Goal: Task Accomplishment & Management: Complete application form

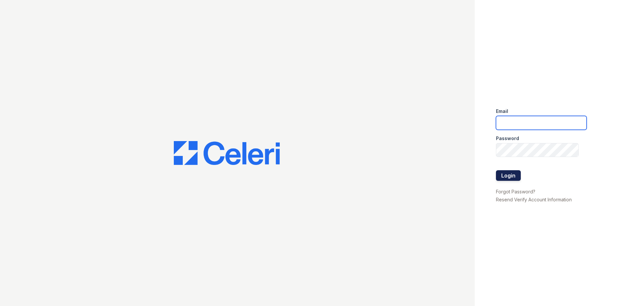
type input "[EMAIL_ADDRESS][DOMAIN_NAME]"
click at [507, 175] on button "Login" at bounding box center [508, 175] width 25 height 11
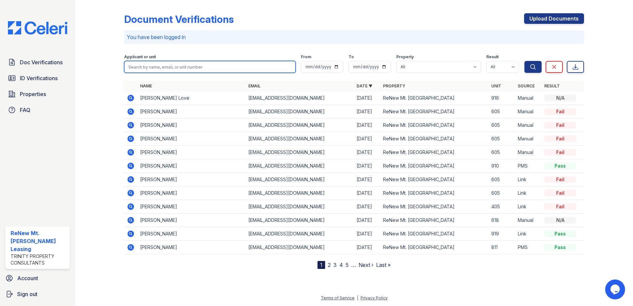
click at [194, 66] on input "search" at bounding box center [209, 67] width 171 height 12
type input "trayvion smith"
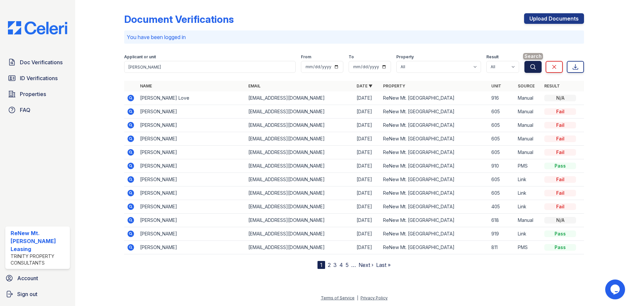
click at [536, 65] on button "Search" at bounding box center [532, 67] width 17 height 12
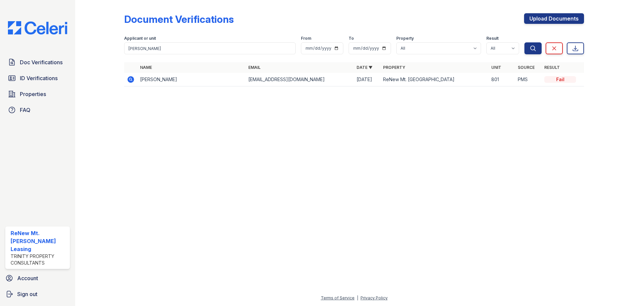
click at [146, 80] on td "Trayvion Smith" at bounding box center [191, 80] width 108 height 14
click at [130, 81] on icon at bounding box center [130, 79] width 7 height 7
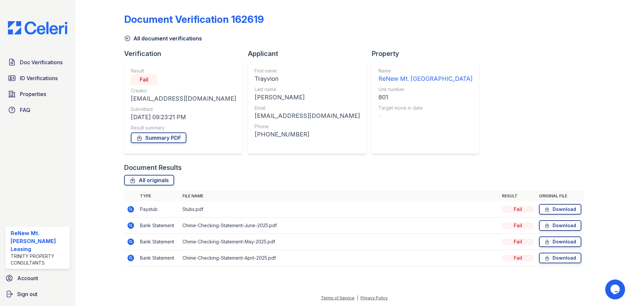
click at [130, 209] on icon at bounding box center [131, 209] width 8 height 8
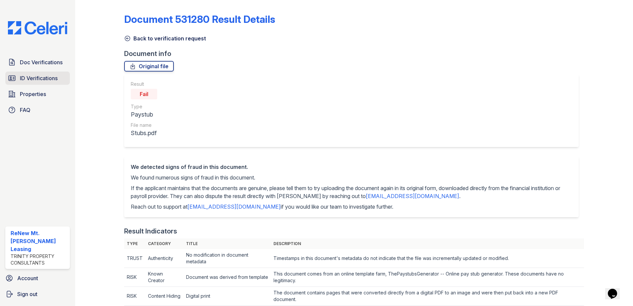
click at [43, 74] on span "ID Verifications" at bounding box center [39, 78] width 38 height 8
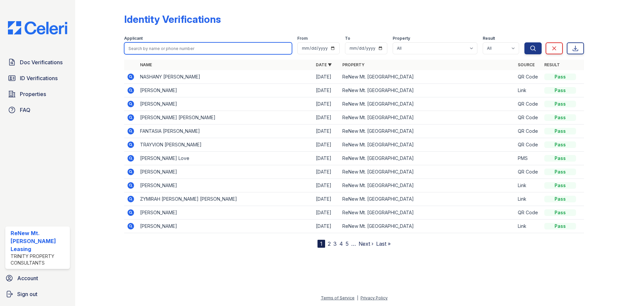
click at [179, 46] on input "search" at bounding box center [208, 48] width 168 height 12
type input "[PERSON_NAME]"
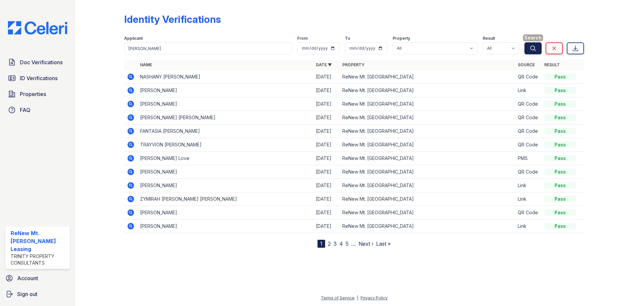
click at [530, 45] on button "Search" at bounding box center [532, 48] width 17 height 12
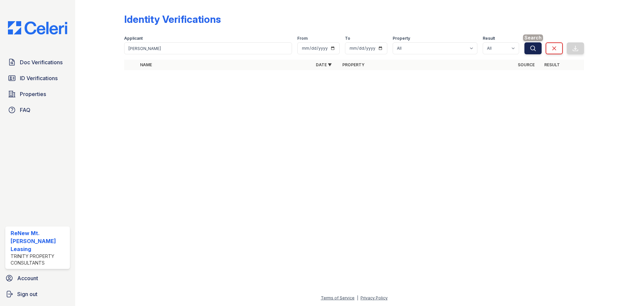
click at [529, 48] on button "Search" at bounding box center [532, 48] width 17 height 12
click at [47, 75] on span "ID Verifications" at bounding box center [39, 78] width 38 height 8
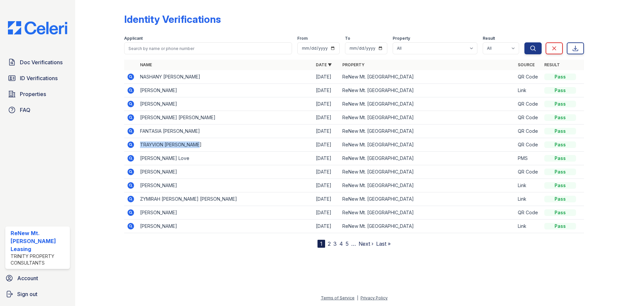
drag, startPoint x: 203, startPoint y: 143, endPoint x: 139, endPoint y: 147, distance: 64.0
click at [139, 147] on td "TRAYVION DWIGHT SMITH" at bounding box center [225, 145] width 176 height 14
drag, startPoint x: 139, startPoint y: 147, endPoint x: 161, endPoint y: 144, distance: 22.3
copy td "TRAYVION DWIGHT SMITH"
click at [222, 136] on td "FANTASIA JANE THOMAS" at bounding box center [225, 131] width 176 height 14
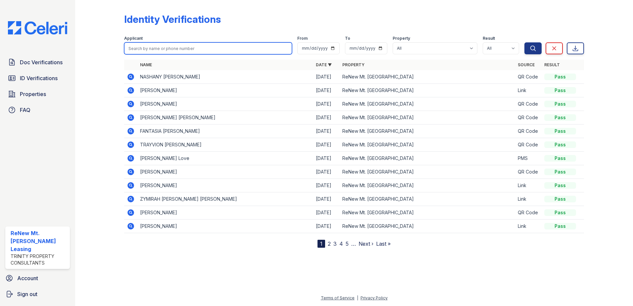
click at [174, 49] on input "search" at bounding box center [208, 48] width 168 height 12
paste input "TRAYVION DWIGHT SMITH"
type input "TRAYVION DWIGHT SMITH"
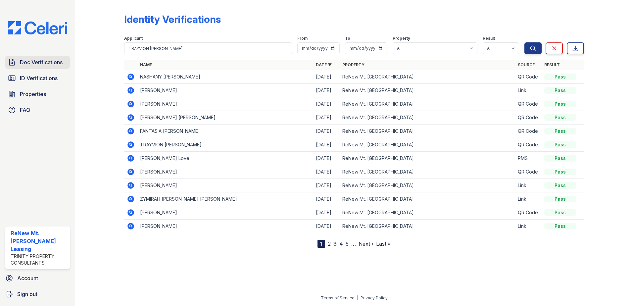
click at [54, 60] on span "Doc Verifications" at bounding box center [41, 62] width 43 height 8
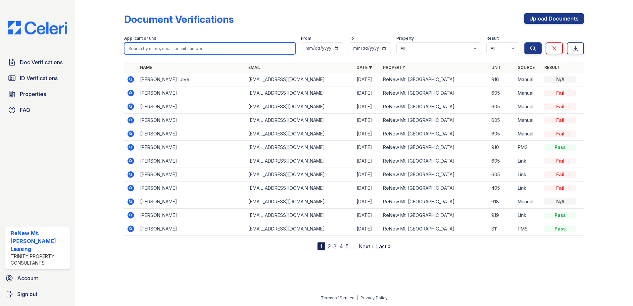
click at [229, 47] on input "search" at bounding box center [209, 48] width 171 height 12
drag, startPoint x: 229, startPoint y: 47, endPoint x: 196, endPoint y: 46, distance: 32.4
paste input "TRAYVION DWIGHT SMITH"
type input "TRAYVION DWIGHT SMITH"
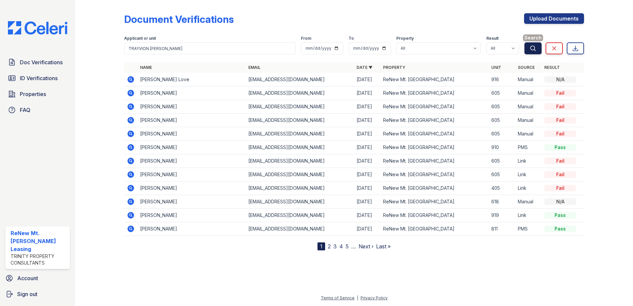
click at [531, 49] on icon "submit" at bounding box center [532, 48] width 5 height 5
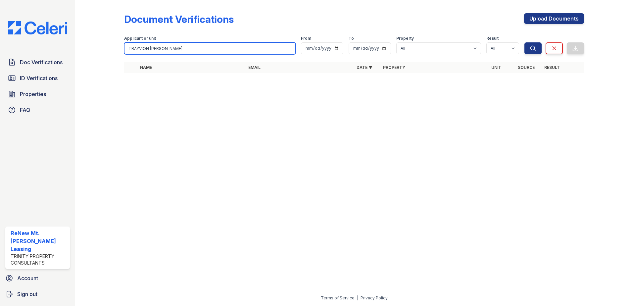
click at [167, 49] on input "TRAYVION DWIGHT SMITH" at bounding box center [209, 48] width 171 height 12
type input "TRAYVION SMITH"
click at [524, 42] on button "Search" at bounding box center [532, 48] width 17 height 12
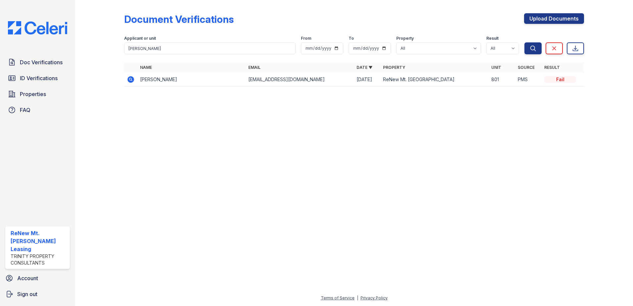
click at [129, 80] on icon at bounding box center [130, 79] width 7 height 7
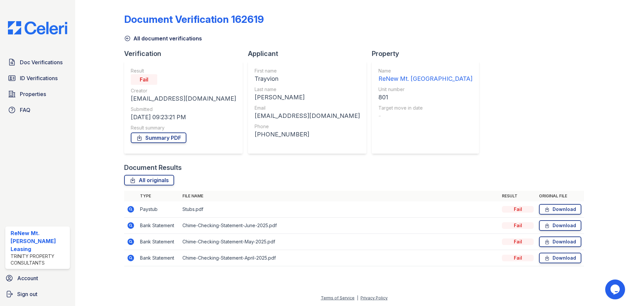
click at [130, 222] on icon at bounding box center [130, 225] width 7 height 7
click at [34, 60] on span "Doc Verifications" at bounding box center [41, 62] width 43 height 8
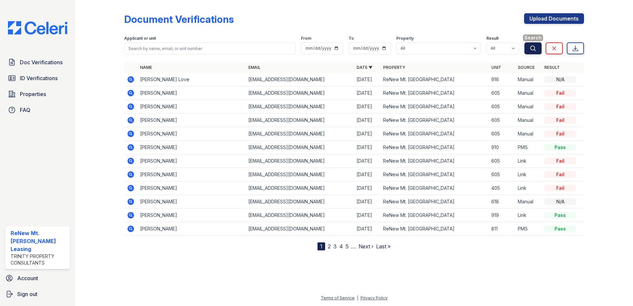
click at [532, 50] on icon "submit" at bounding box center [532, 48] width 5 height 5
click at [544, 18] on link "Upload Documents" at bounding box center [554, 18] width 60 height 11
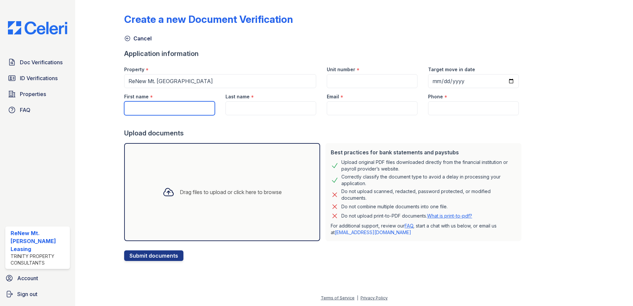
click at [165, 103] on input "First name" at bounding box center [169, 108] width 91 height 14
type input "trayvion"
click at [279, 117] on div at bounding box center [324, 121] width 400 height 13
click at [278, 111] on input "Last name" at bounding box center [270, 108] width 91 height 14
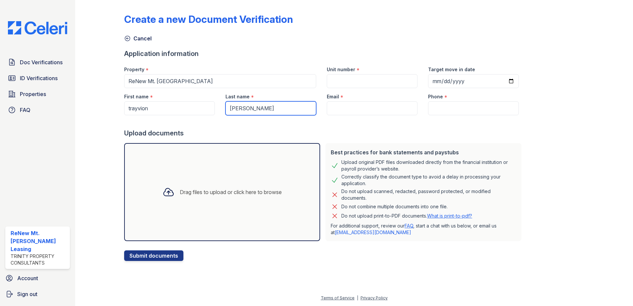
type input "smith"
click at [358, 85] on input "Unit number" at bounding box center [372, 81] width 91 height 14
type input "1517"
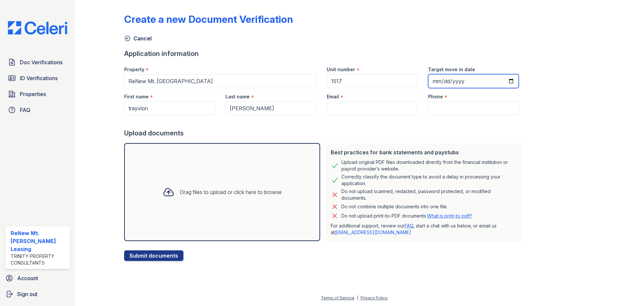
click at [438, 80] on input "Target move in date" at bounding box center [473, 81] width 91 height 14
click at [501, 80] on input "Target move in date" at bounding box center [473, 81] width 91 height 14
type input "2025-09-30"
click at [345, 110] on input "Email" at bounding box center [372, 108] width 91 height 14
click at [362, 110] on input "Email" at bounding box center [372, 108] width 91 height 14
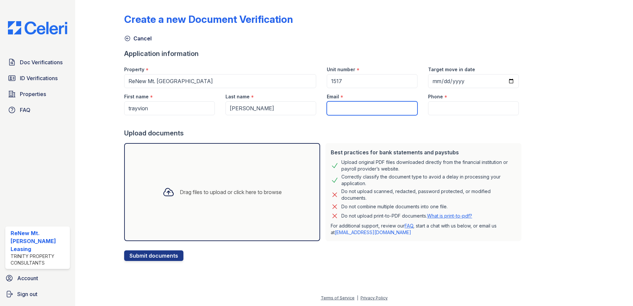
paste input "[EMAIL_ADDRESS][DOMAIN_NAME]"
type input "[EMAIL_ADDRESS][DOMAIN_NAME]"
click at [432, 110] on input "Phone" at bounding box center [473, 108] width 91 height 14
click at [449, 107] on input "Phone" at bounding box center [473, 108] width 91 height 14
paste input "346-564-0689"
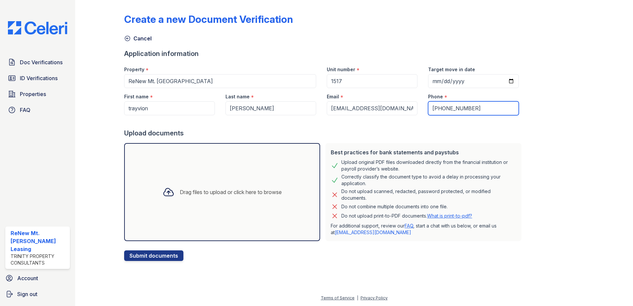
type input "346-564-0689"
click at [164, 191] on icon at bounding box center [169, 192] width 10 height 8
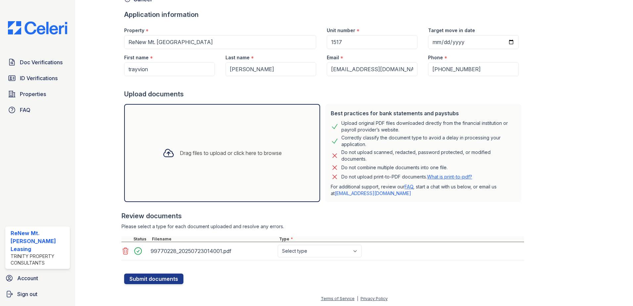
scroll to position [40, 0]
click at [343, 250] on select "Select type Paystub Bank Statement Offer Letter Tax Documents Benefit Award Let…" at bounding box center [320, 250] width 84 height 13
select select "bank_statement"
click at [278, 244] on select "Select type Paystub Bank Statement Offer Letter Tax Documents Benefit Award Let…" at bounding box center [320, 250] width 84 height 13
click at [210, 155] on div "Drag files to upload or click here to browse" at bounding box center [231, 152] width 102 height 8
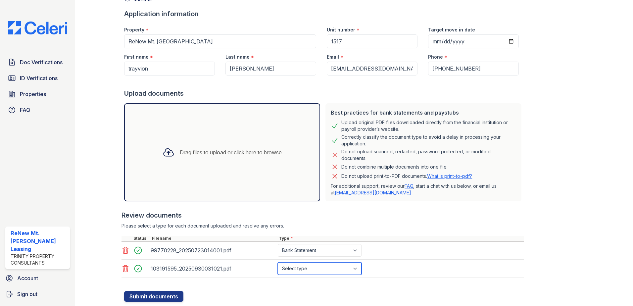
click at [336, 270] on select "Select type Paystub Bank Statement Offer Letter Tax Documents Benefit Award Let…" at bounding box center [320, 268] width 84 height 13
select select "paystub"
click at [278, 262] on select "Select type Paystub Bank Statement Offer Letter Tax Documents Benefit Award Let…" at bounding box center [320, 268] width 84 height 13
click at [220, 172] on div "Drag files to upload or click here to browse" at bounding box center [222, 152] width 196 height 98
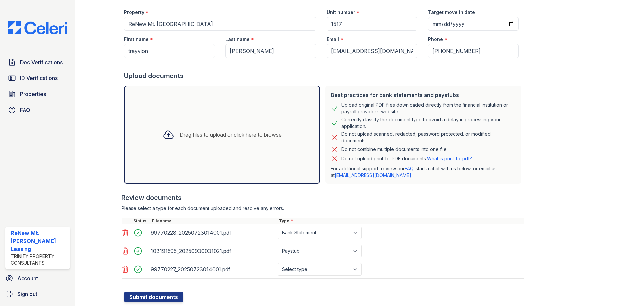
scroll to position [76, 0]
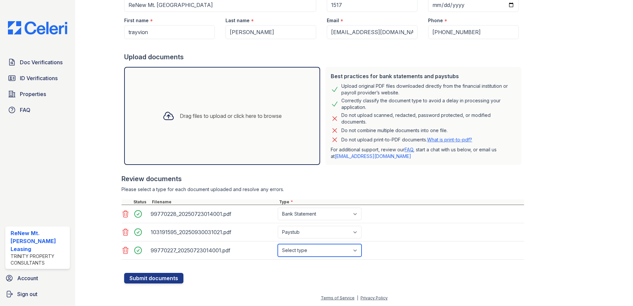
click at [336, 252] on select "Select type Paystub Bank Statement Offer Letter Tax Documents Benefit Award Let…" at bounding box center [320, 250] width 84 height 13
select select "bank_statement"
click at [278, 244] on select "Select type Paystub Bank Statement Offer Letter Tax Documents Benefit Award Let…" at bounding box center [320, 250] width 84 height 13
click at [155, 282] on button "Submit documents" at bounding box center [153, 278] width 59 height 11
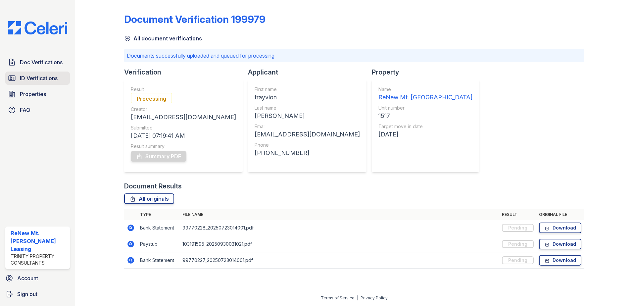
click at [41, 84] on link "ID Verifications" at bounding box center [37, 77] width 65 height 13
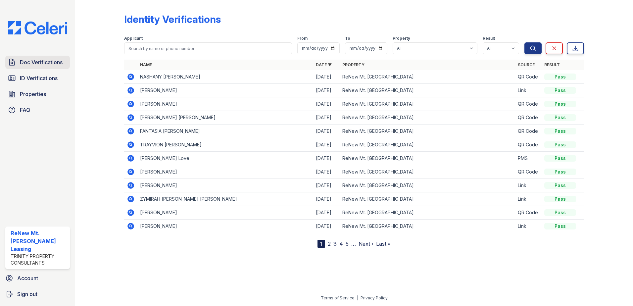
click at [37, 59] on span "Doc Verifications" at bounding box center [41, 62] width 43 height 8
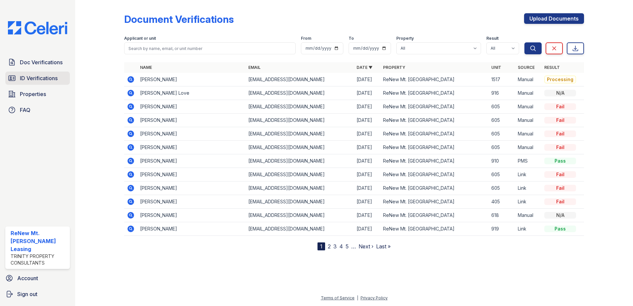
click at [42, 78] on span "ID Verifications" at bounding box center [39, 78] width 38 height 8
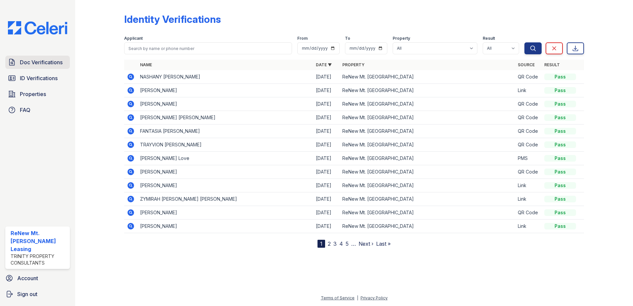
click at [39, 64] on span "Doc Verifications" at bounding box center [41, 62] width 43 height 8
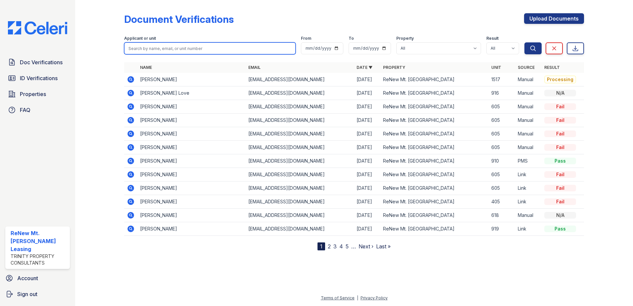
click at [189, 50] on input "search" at bounding box center [209, 48] width 171 height 12
type input "whitney jackson"
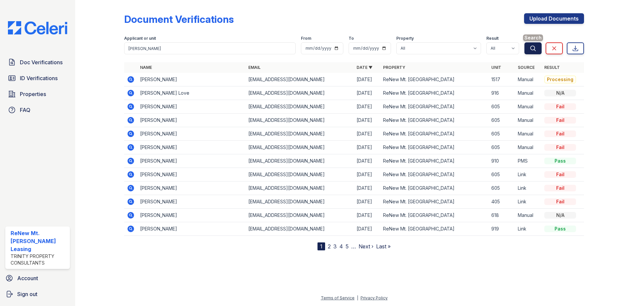
click at [532, 50] on icon "submit" at bounding box center [533, 48] width 7 height 7
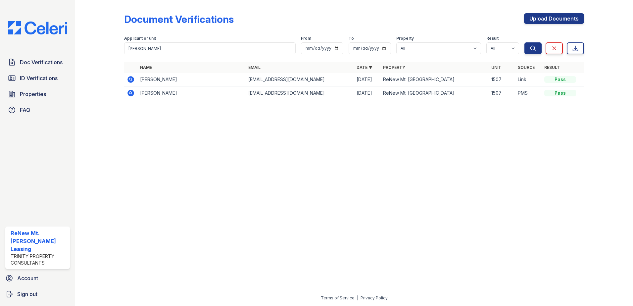
click at [128, 77] on icon at bounding box center [131, 79] width 8 height 8
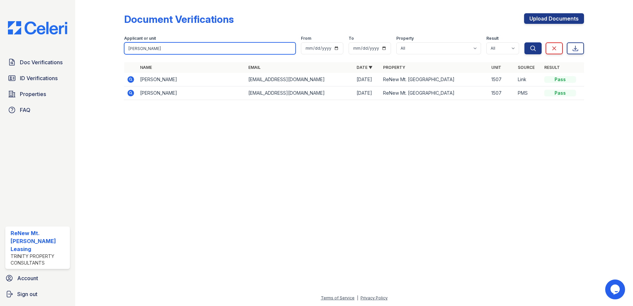
click at [198, 47] on input "whitney jackson" at bounding box center [209, 48] width 171 height 12
click at [197, 47] on input "whitney jackson" at bounding box center [209, 48] width 171 height 12
type input "sharonne temple"
click at [524, 42] on button "Search" at bounding box center [532, 48] width 17 height 12
click at [202, 48] on input "sharonne temple" at bounding box center [209, 48] width 171 height 12
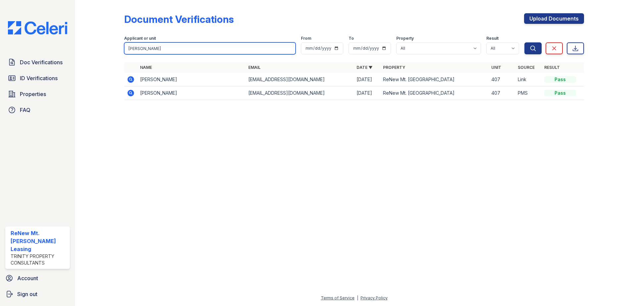
click at [202, 48] on input "sharonne temple" at bounding box center [209, 48] width 171 height 12
click at [204, 46] on input "sharonne temple" at bounding box center [209, 48] width 171 height 12
click at [173, 47] on input "search" at bounding box center [209, 48] width 171 height 12
type input "Brendon barnes"
click at [524, 42] on button "Search" at bounding box center [532, 48] width 17 height 12
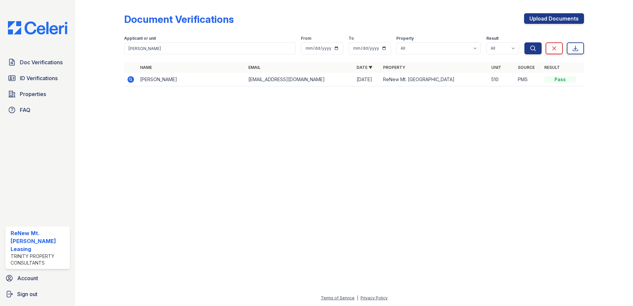
click at [131, 79] on icon at bounding box center [130, 79] width 2 height 2
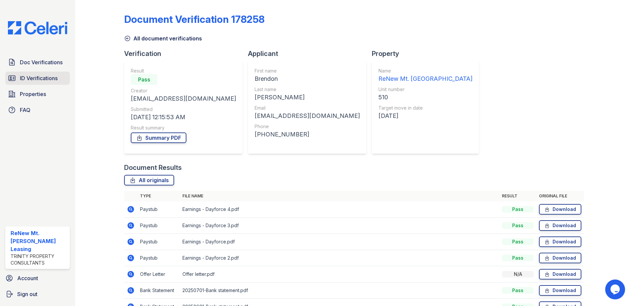
click at [46, 72] on link "ID Verifications" at bounding box center [37, 77] width 65 height 13
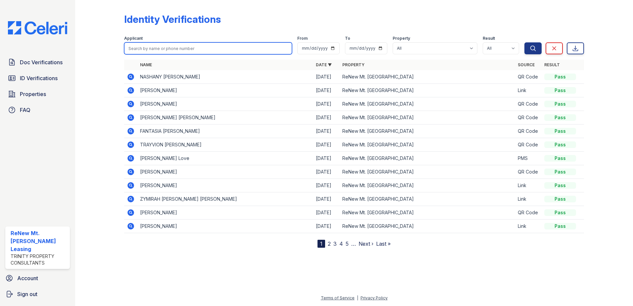
click at [207, 45] on input "search" at bounding box center [208, 48] width 168 height 12
type input "brendon"
click at [524, 42] on button "Search" at bounding box center [532, 48] width 17 height 12
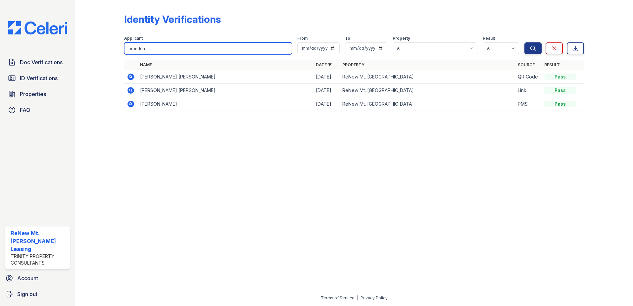
click at [211, 49] on input "brendon" at bounding box center [208, 48] width 168 height 12
type input "trayvion"
click at [524, 42] on button "Search" at bounding box center [532, 48] width 17 height 12
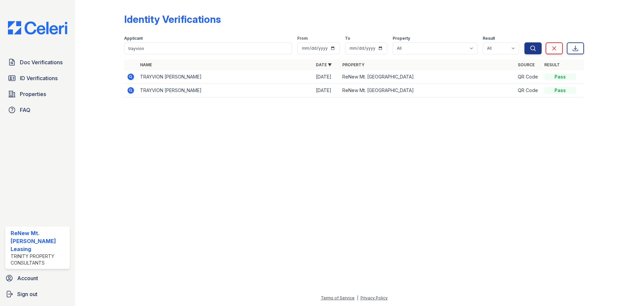
click at [130, 76] on icon at bounding box center [130, 76] width 2 height 2
click at [133, 90] on icon at bounding box center [130, 90] width 7 height 7
click at [152, 48] on input "trayvion" at bounding box center [208, 48] width 168 height 12
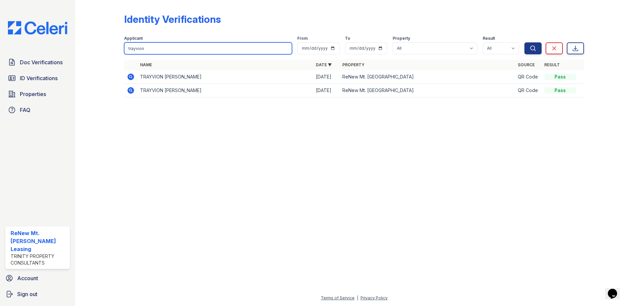
type input "TRAYVION [PERSON_NAME]"
click at [524, 42] on button "Search" at bounding box center [532, 48] width 17 height 12
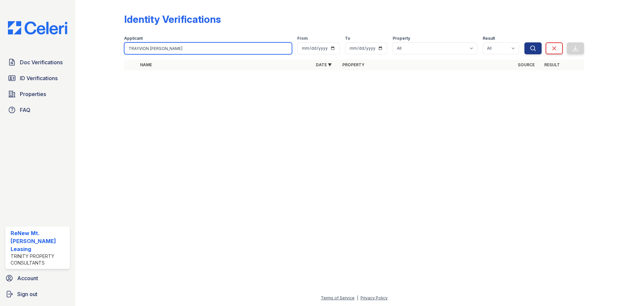
click at [191, 47] on input "TRAYVION [PERSON_NAME]" at bounding box center [208, 48] width 168 height 12
click at [524, 42] on button "Search" at bounding box center [532, 48] width 17 height 12
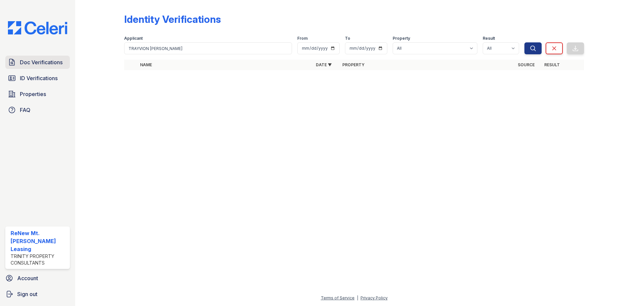
click at [52, 63] on span "Doc Verifications" at bounding box center [41, 62] width 43 height 8
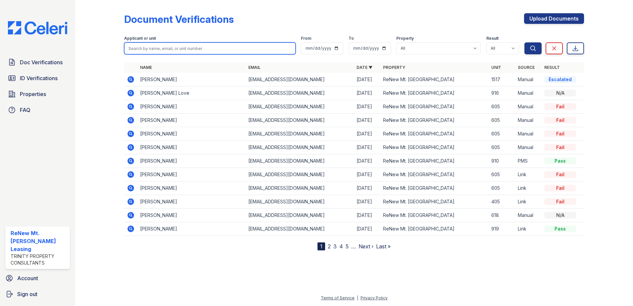
click at [208, 49] on input "search" at bounding box center [209, 48] width 171 height 12
type input "[PERSON_NAME]"
click at [524, 42] on button "Search" at bounding box center [532, 48] width 17 height 12
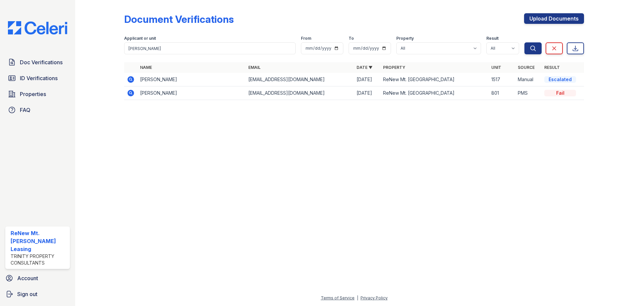
click at [132, 77] on icon at bounding box center [130, 79] width 7 height 7
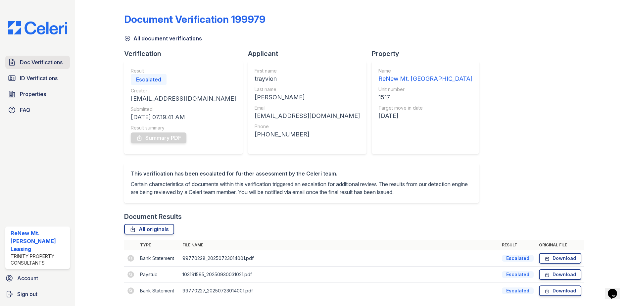
click at [40, 59] on span "Doc Verifications" at bounding box center [41, 62] width 43 height 8
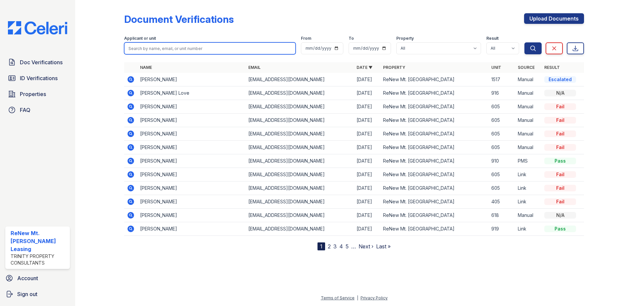
click at [180, 48] on input "search" at bounding box center [209, 48] width 171 height 12
type input "john barnet"
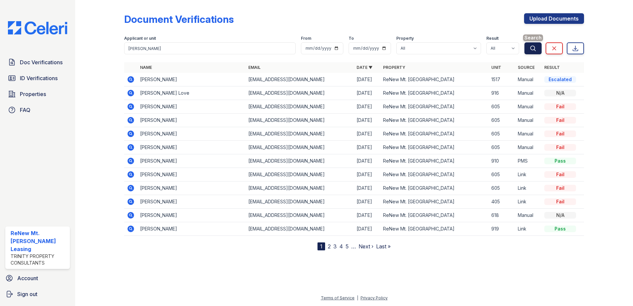
click at [534, 50] on icon "submit" at bounding box center [532, 48] width 5 height 5
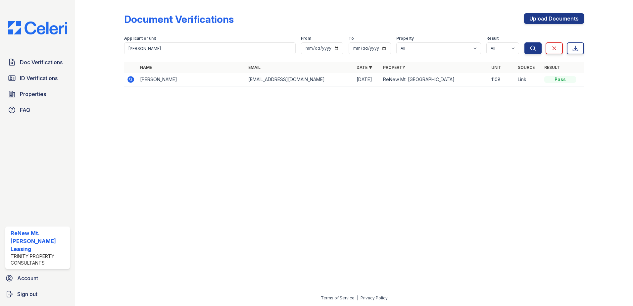
click at [129, 79] on icon at bounding box center [130, 79] width 7 height 7
click at [46, 77] on span "ID Verifications" at bounding box center [39, 78] width 38 height 8
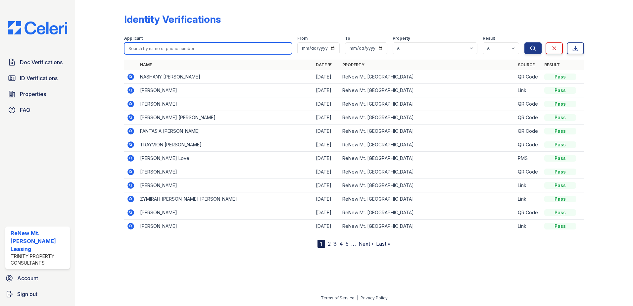
click at [144, 46] on input "search" at bounding box center [208, 48] width 168 height 12
type input "j"
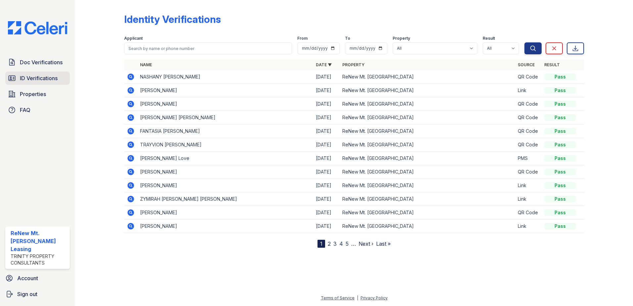
click at [42, 79] on span "ID Verifications" at bounding box center [39, 78] width 38 height 8
click at [60, 62] on span "Doc Verifications" at bounding box center [41, 62] width 43 height 8
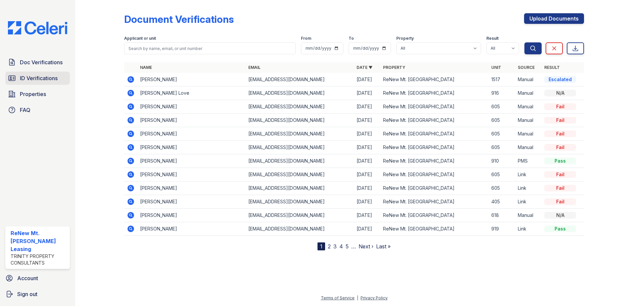
click at [43, 80] on span "ID Verifications" at bounding box center [39, 78] width 38 height 8
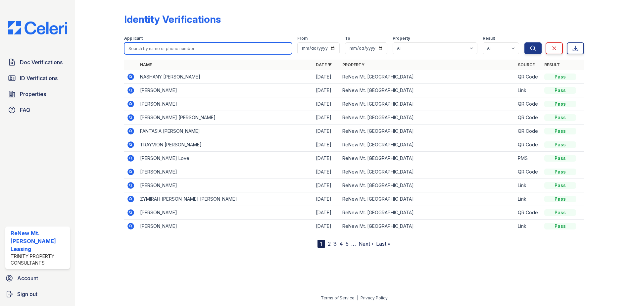
click at [223, 46] on input "search" at bounding box center [208, 48] width 168 height 12
type input "pierre crippen"
click at [524, 42] on button "Search" at bounding box center [532, 48] width 17 height 12
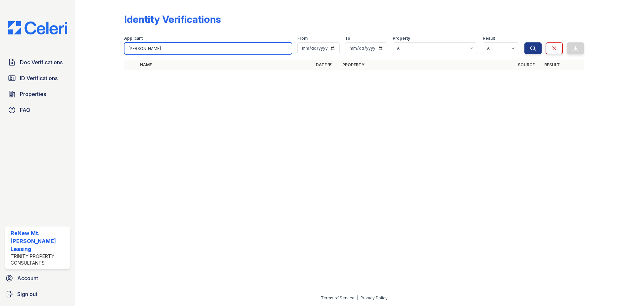
type input "[PERSON_NAME]"
click at [524, 42] on button "Search" at bounding box center [532, 48] width 17 height 12
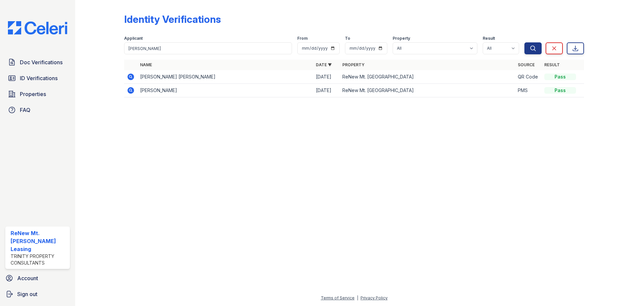
click at [131, 75] on icon at bounding box center [130, 76] width 7 height 7
click at [131, 89] on icon at bounding box center [131, 90] width 8 height 8
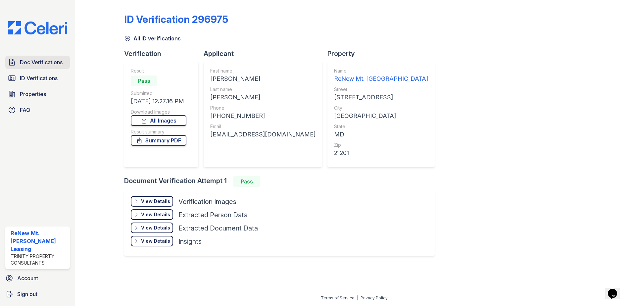
click at [54, 59] on span "Doc Verifications" at bounding box center [41, 62] width 43 height 8
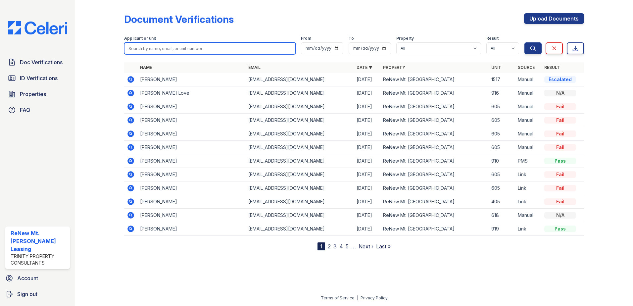
click at [152, 44] on input "search" at bounding box center [209, 48] width 171 height 12
type input "[PERSON_NAME]"
click at [524, 42] on button "Search" at bounding box center [532, 48] width 17 height 12
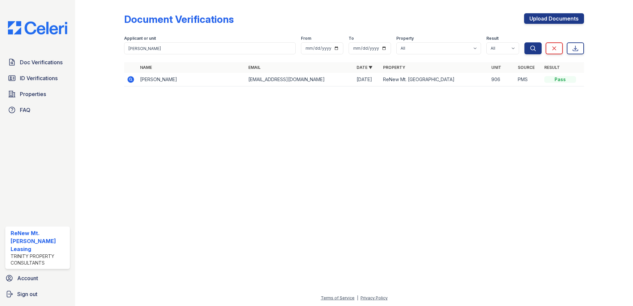
click at [130, 79] on icon at bounding box center [130, 79] width 2 height 2
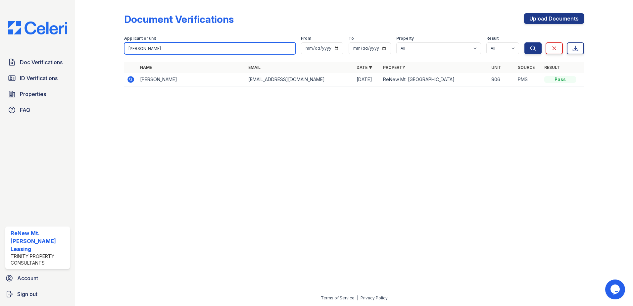
click at [170, 44] on input "[PERSON_NAME]" at bounding box center [209, 48] width 171 height 12
click at [142, 50] on input "search" at bounding box center [209, 48] width 171 height 12
type input "[PERSON_NAME]"
click at [524, 42] on button "Search" at bounding box center [532, 48] width 17 height 12
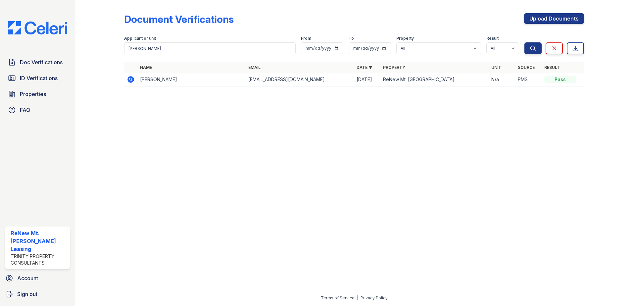
click at [130, 79] on icon at bounding box center [130, 79] width 2 height 2
click at [34, 76] on span "ID Verifications" at bounding box center [39, 78] width 38 height 8
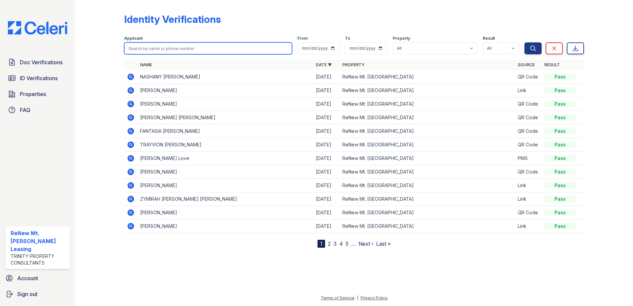
click at [166, 47] on input "search" at bounding box center [208, 48] width 168 height 12
type input "randi"
click at [524, 42] on button "Search" at bounding box center [532, 48] width 17 height 12
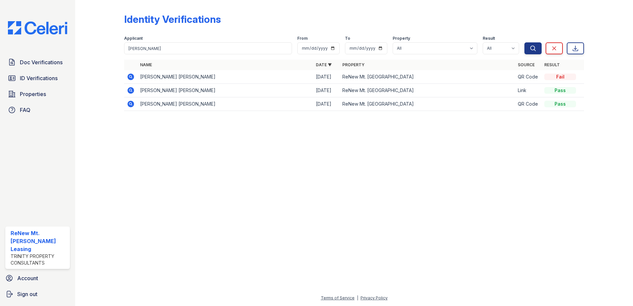
click at [131, 91] on icon at bounding box center [130, 90] width 7 height 7
click at [129, 75] on icon at bounding box center [130, 76] width 7 height 7
click at [155, 44] on input "randi" at bounding box center [208, 48] width 168 height 12
click at [159, 48] on input "search" at bounding box center [208, 48] width 168 height 12
type input "pandit"
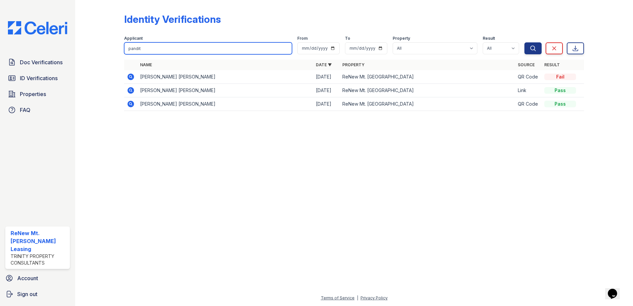
click at [524, 42] on button "Search" at bounding box center [532, 48] width 17 height 12
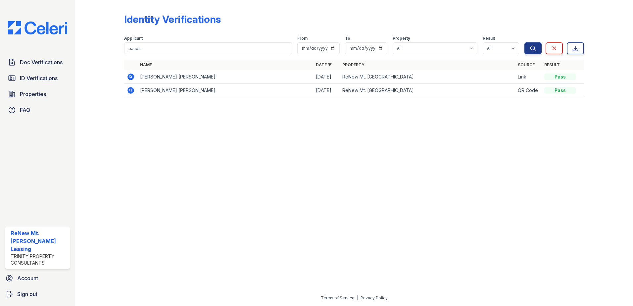
click at [128, 90] on icon at bounding box center [130, 90] width 7 height 7
click at [129, 76] on icon at bounding box center [130, 76] width 7 height 7
click at [50, 65] on span "Doc Verifications" at bounding box center [41, 62] width 43 height 8
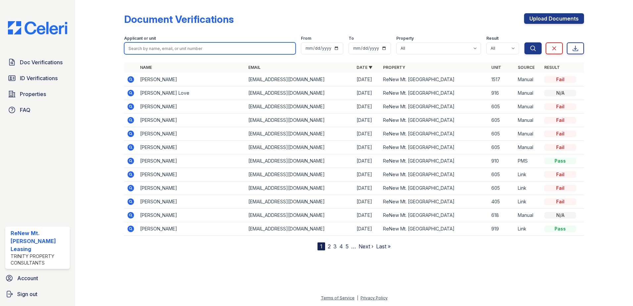
click at [145, 44] on input "search" at bounding box center [209, 48] width 171 height 12
type input "pandit"
click at [524, 42] on button "Search" at bounding box center [532, 48] width 17 height 12
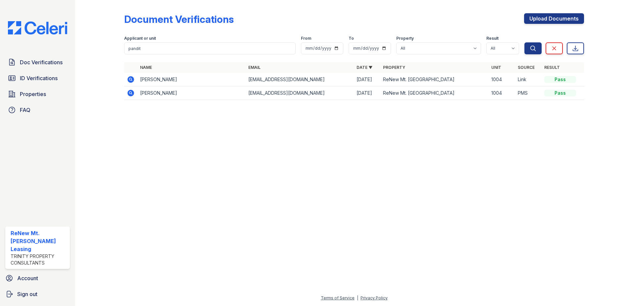
click at [130, 80] on icon at bounding box center [130, 79] width 7 height 7
click at [151, 46] on input "pandit" at bounding box center [209, 48] width 171 height 12
click at [145, 39] on label "Applicant or unit" at bounding box center [140, 38] width 32 height 5
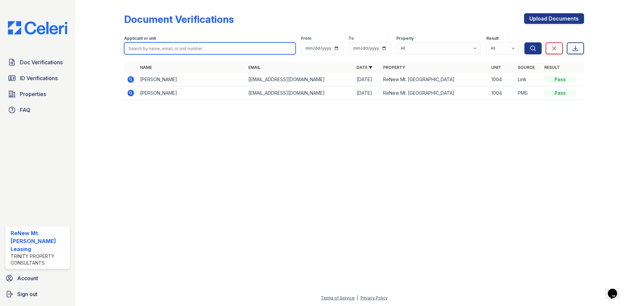
click at [145, 46] on input "search" at bounding box center [209, 48] width 171 height 12
type input "sagar"
click at [524, 42] on button "Search" at bounding box center [532, 48] width 17 height 12
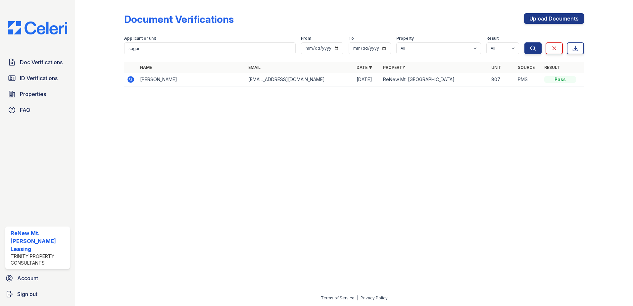
click at [130, 80] on icon at bounding box center [130, 79] width 7 height 7
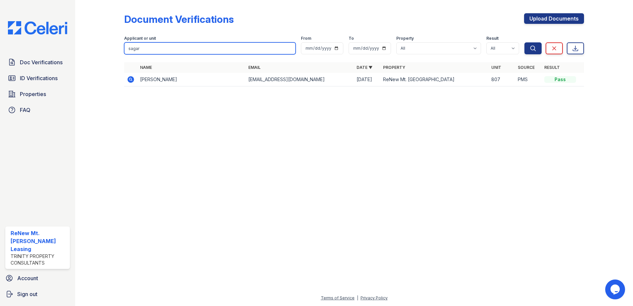
click at [148, 47] on input "sagar" at bounding box center [209, 48] width 171 height 12
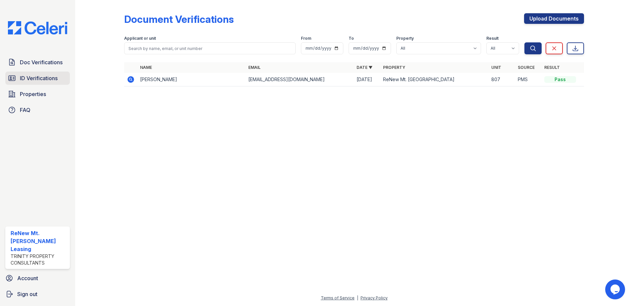
click at [56, 77] on span "ID Verifications" at bounding box center [39, 78] width 38 height 8
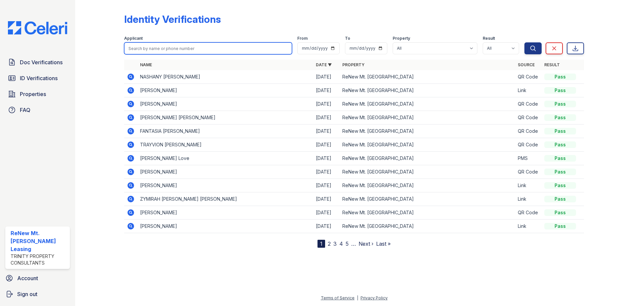
click at [157, 46] on input "search" at bounding box center [208, 48] width 168 height 12
type input "sagar"
click at [524, 42] on button "Search" at bounding box center [532, 48] width 17 height 12
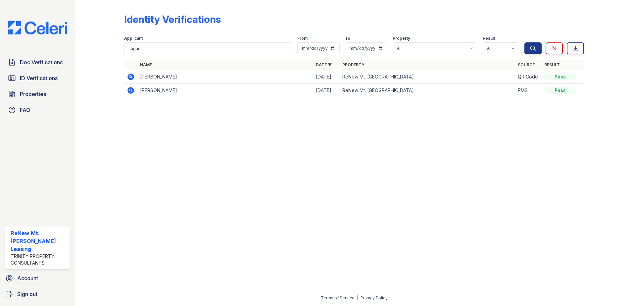
click at [132, 91] on icon at bounding box center [130, 90] width 7 height 7
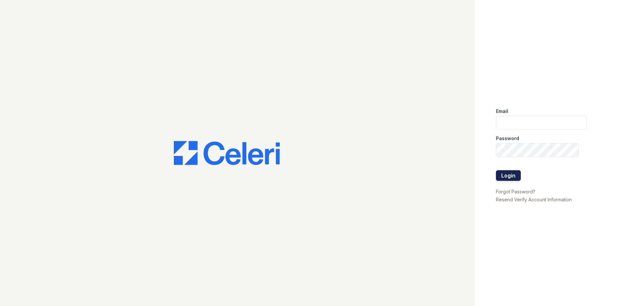
type input "renewmtvernon@trinity-pm.com"
click at [509, 173] on button "Login" at bounding box center [508, 175] width 25 height 11
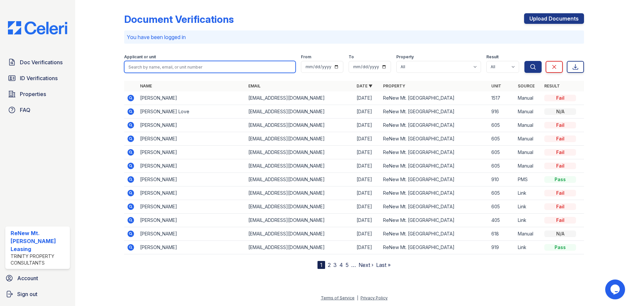
click at [171, 70] on input "search" at bounding box center [209, 67] width 171 height 12
type input "[PERSON_NAME]"
click at [524, 61] on button "Search" at bounding box center [532, 67] width 17 height 12
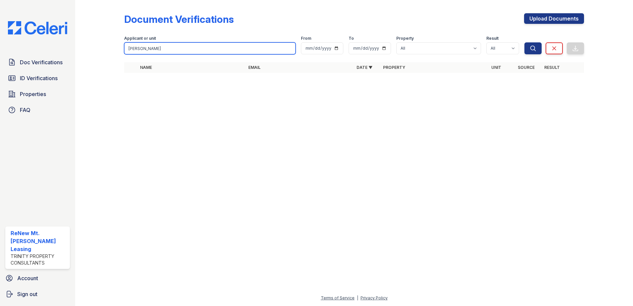
click at [151, 45] on input "[PERSON_NAME]" at bounding box center [209, 48] width 171 height 12
paste input "[PERSON_NAME]"
click at [147, 49] on input "[PERSON_NAME]" at bounding box center [209, 48] width 171 height 12
type input "[PERSON_NAME]"
click at [524, 42] on button "Search" at bounding box center [532, 48] width 17 height 12
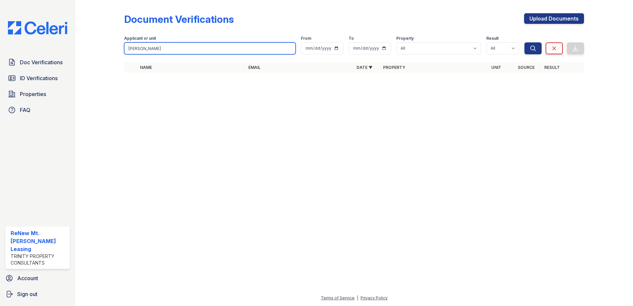
click at [146, 47] on input "[PERSON_NAME]" at bounding box center [209, 48] width 171 height 12
click at [151, 48] on input "[PERSON_NAME]" at bounding box center [209, 48] width 171 height 12
type input "[PERSON_NAME]"
click at [524, 42] on button "Search" at bounding box center [532, 48] width 17 height 12
drag, startPoint x: 173, startPoint y: 53, endPoint x: 113, endPoint y: 59, distance: 60.5
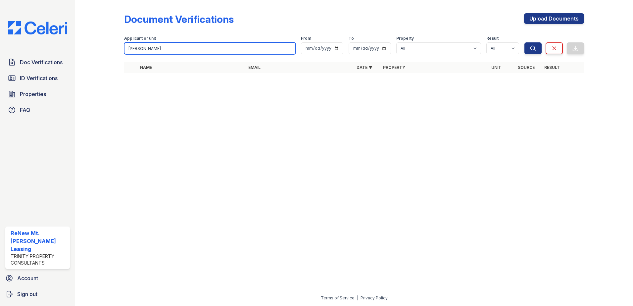
click at [113, 59] on div "Document Verifications Upload Documents Filter Applicant or unit [PERSON_NAME] …" at bounding box center [354, 45] width 536 height 90
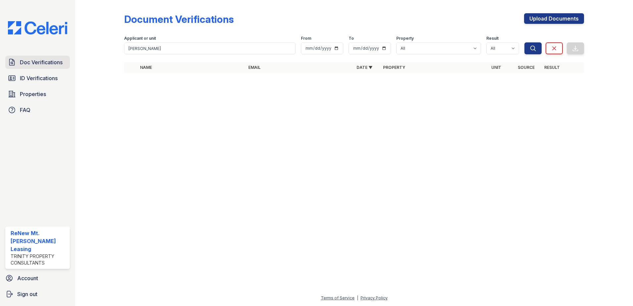
click at [52, 63] on span "Doc Verifications" at bounding box center [41, 62] width 43 height 8
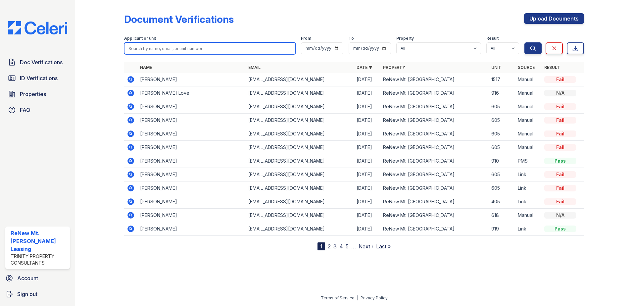
click at [158, 49] on input "search" at bounding box center [209, 48] width 171 height 12
paste input "[PERSON_NAME]"
type input "[PERSON_NAME]"
click at [289, 48] on input "[PERSON_NAME]" at bounding box center [209, 48] width 171 height 12
